Goal: Task Accomplishment & Management: Manage account settings

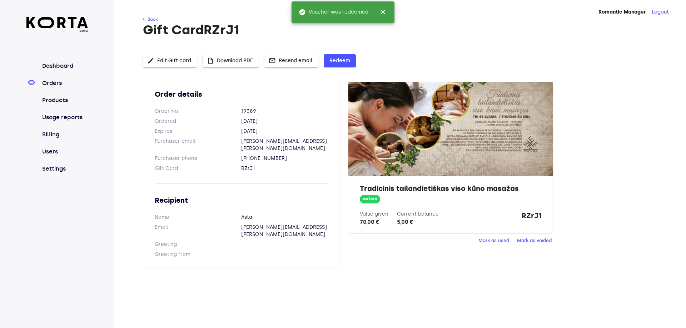
click at [53, 83] on link "Orders" at bounding box center [65, 83] width 48 height 9
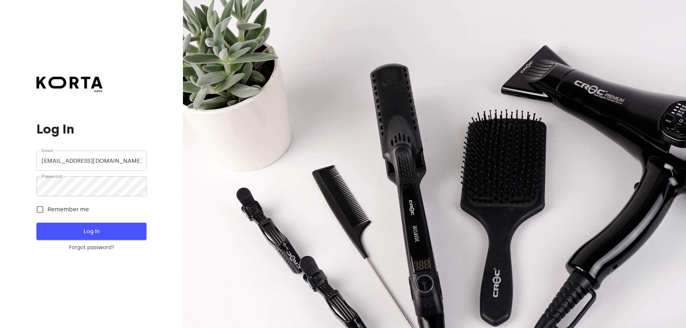
click at [75, 228] on span "Log In" at bounding box center [91, 231] width 87 height 9
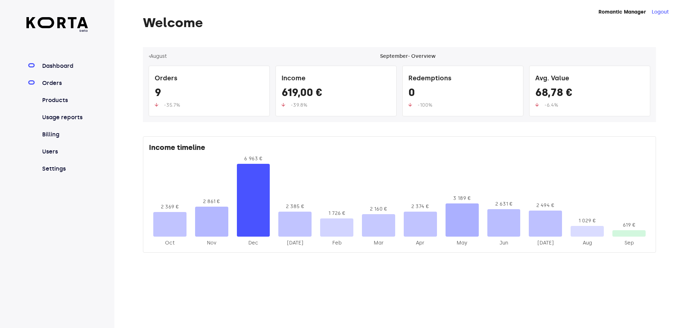
click at [46, 87] on link "Orders" at bounding box center [65, 83] width 48 height 9
